Goal: Check status: Check status

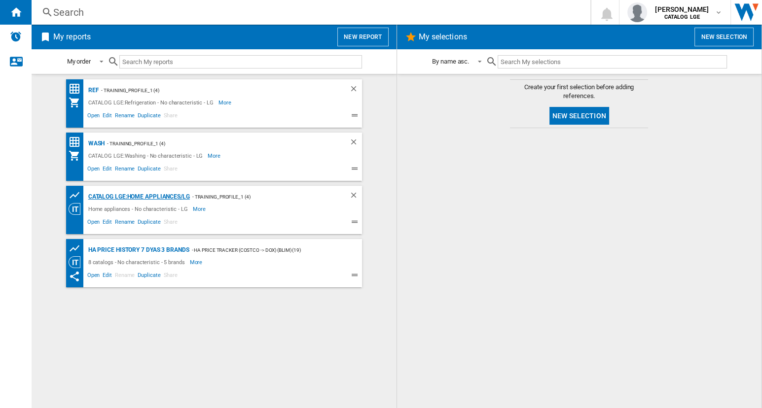
click at [109, 196] on div "CATALOG LGE:Home appliances/LG" at bounding box center [138, 197] width 104 height 12
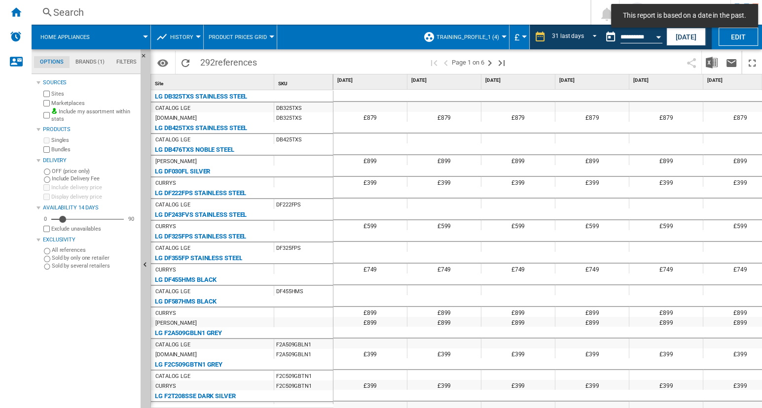
click at [502, 35] on div at bounding box center [503, 36] width 5 height 2
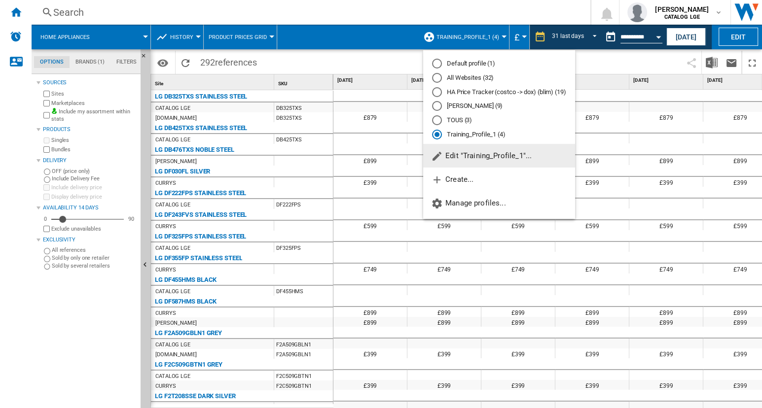
click at [436, 77] on div "All Websites (32)" at bounding box center [437, 78] width 10 height 10
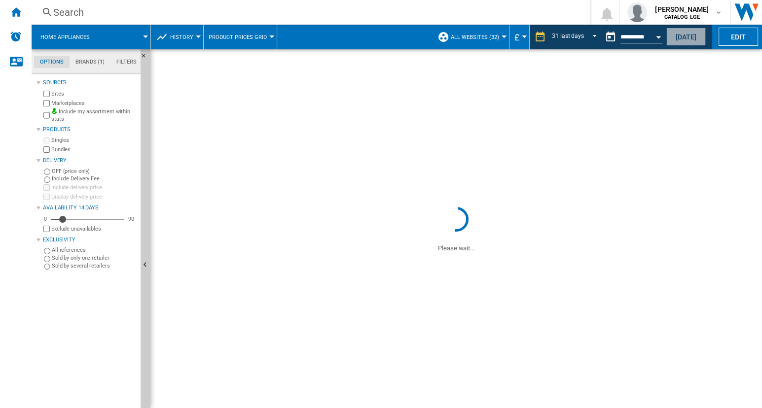
click at [673, 35] on button "[DATE]" at bounding box center [685, 37] width 39 height 18
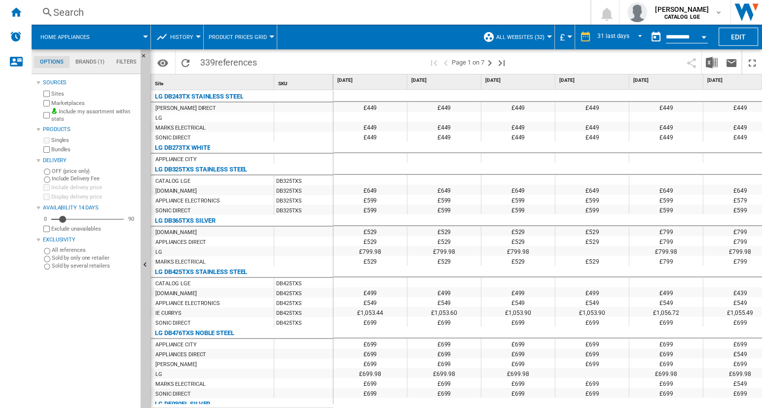
click at [705, 36] on div "Open calendar" at bounding box center [703, 37] width 5 height 2
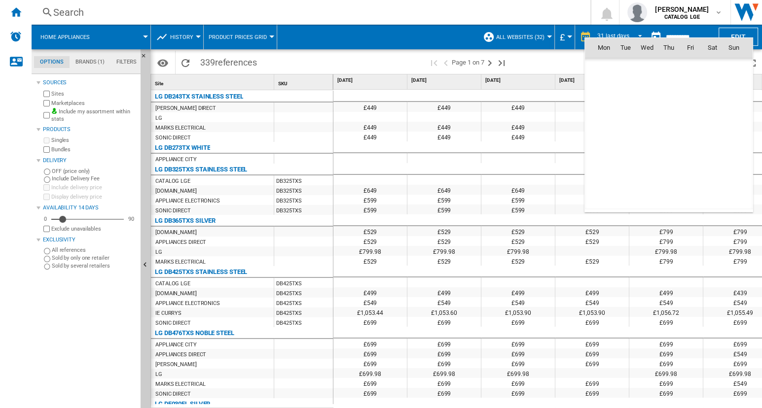
scroll to position [4703, 0]
click at [700, 31] on div at bounding box center [381, 204] width 762 height 408
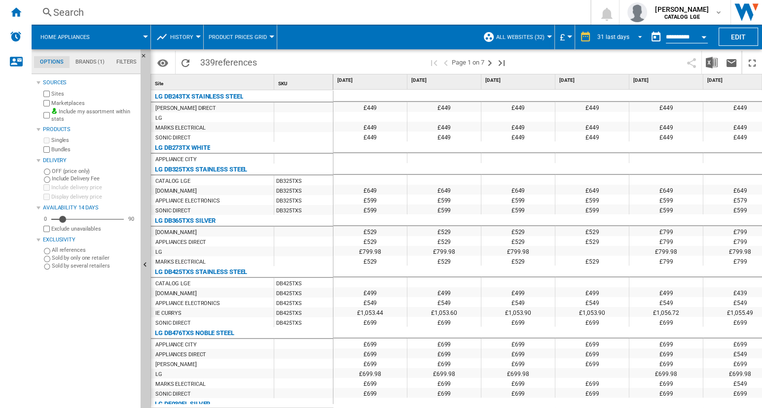
click at [636, 36] on span "REPORTS.WIZARD.STEPS.REPORT.STEPS.REPORT_OPTIONS.PERIOD: 31 last days" at bounding box center [637, 36] width 12 height 9
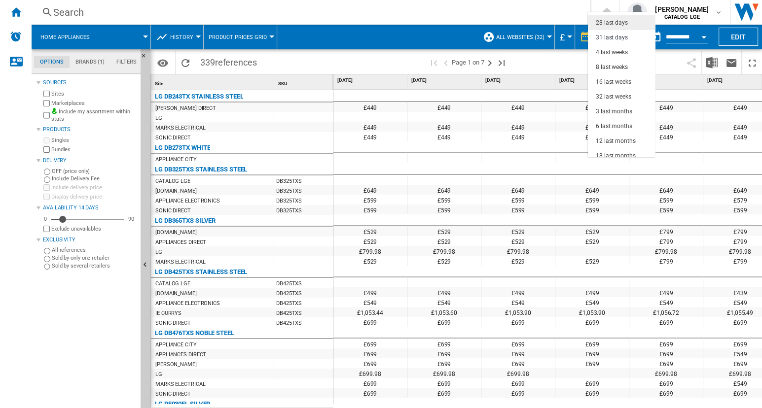
scroll to position [0, 0]
click at [629, 29] on md-option "7 last days" at bounding box center [621, 34] width 67 height 15
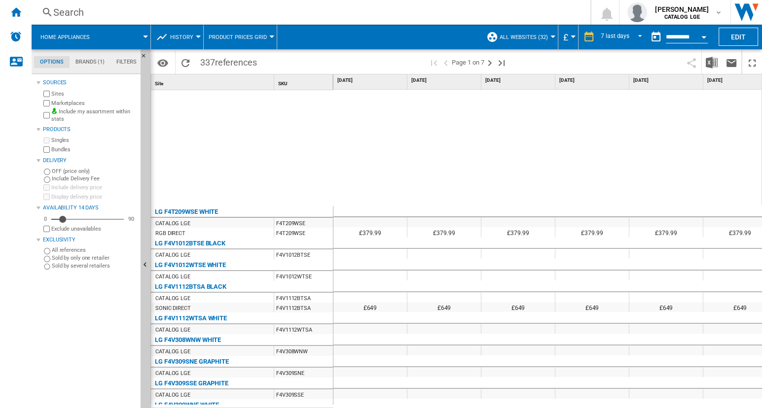
scroll to position [1712, 0]
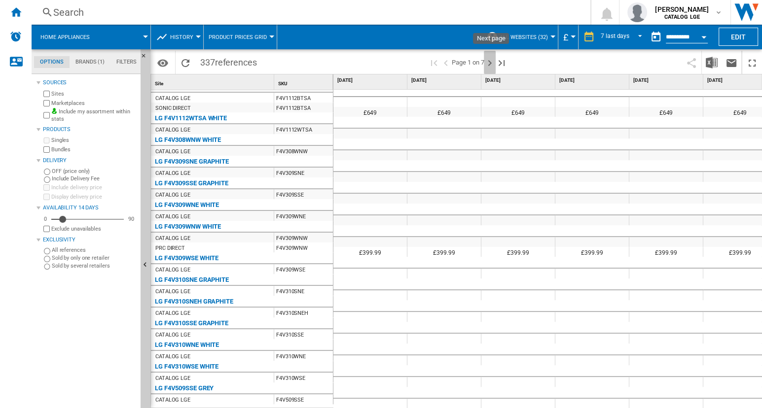
click at [491, 62] on ng-md-icon "Next page" at bounding box center [490, 63] width 12 height 12
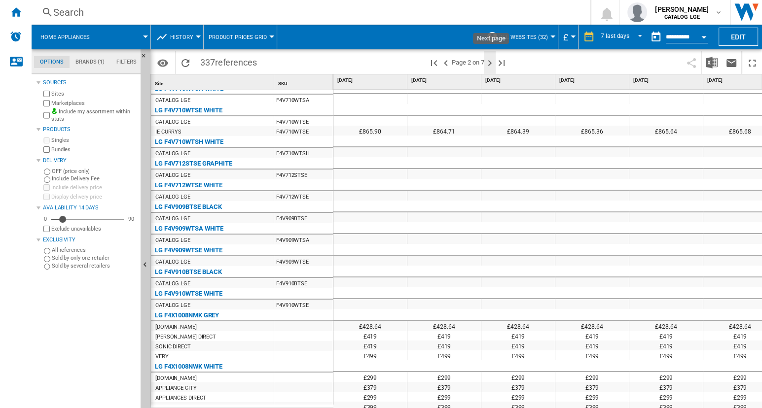
click at [491, 63] on ng-md-icon "Next page" at bounding box center [490, 63] width 12 height 12
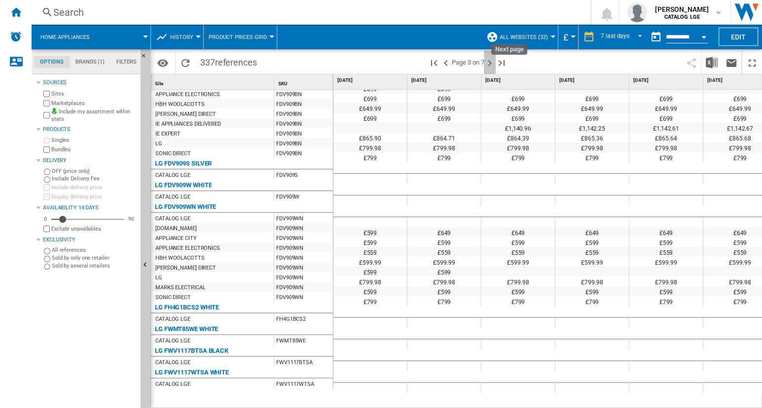
click at [491, 64] on ng-md-icon "Next page" at bounding box center [490, 63] width 12 height 12
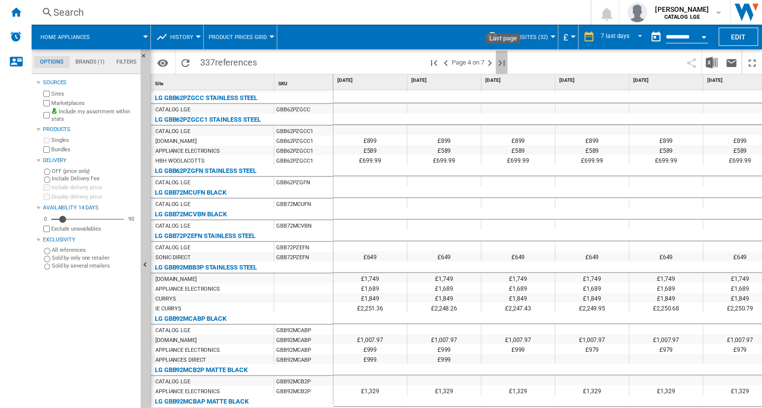
click at [503, 60] on ng-md-icon "Last page" at bounding box center [501, 63] width 12 height 12
